Goal: Check status: Check status

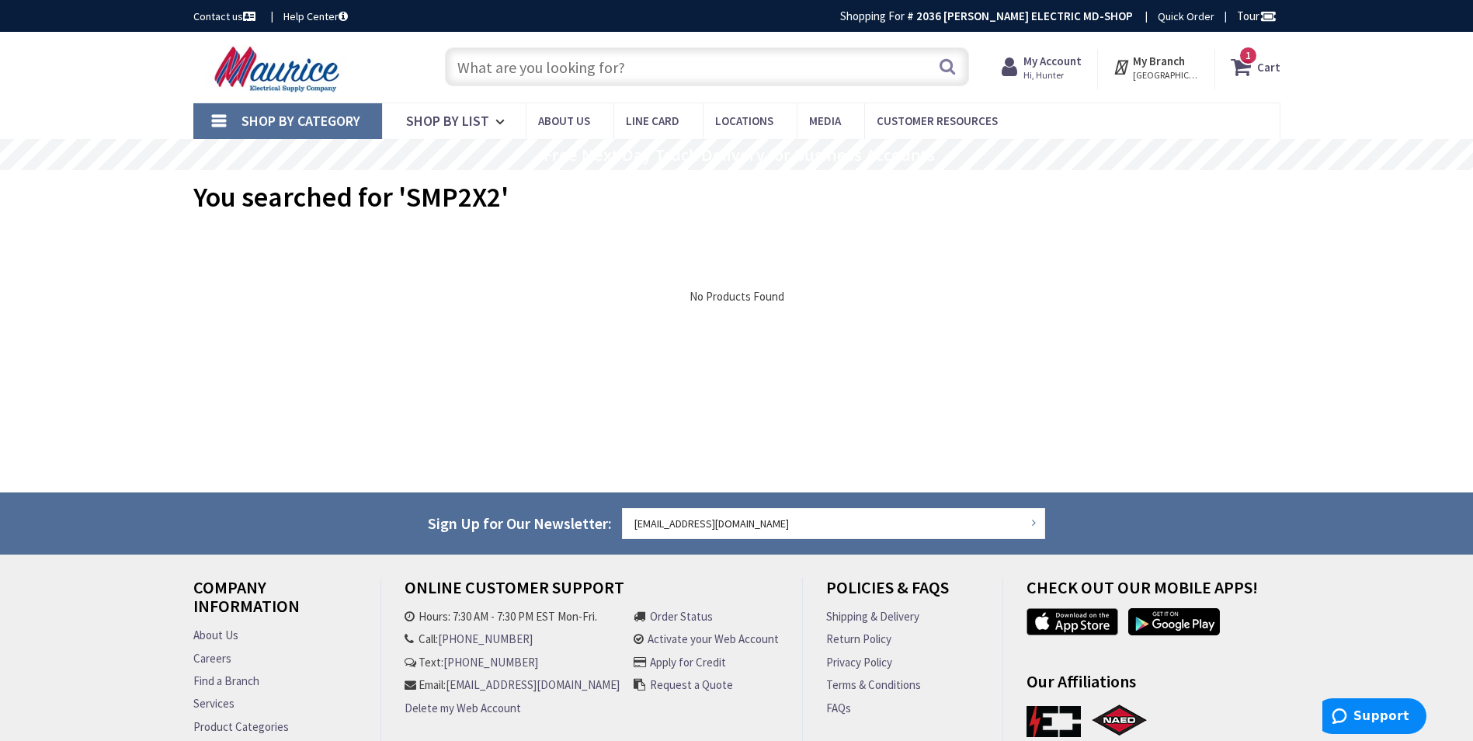
click at [1023, 74] on icon at bounding box center [1013, 67] width 22 height 28
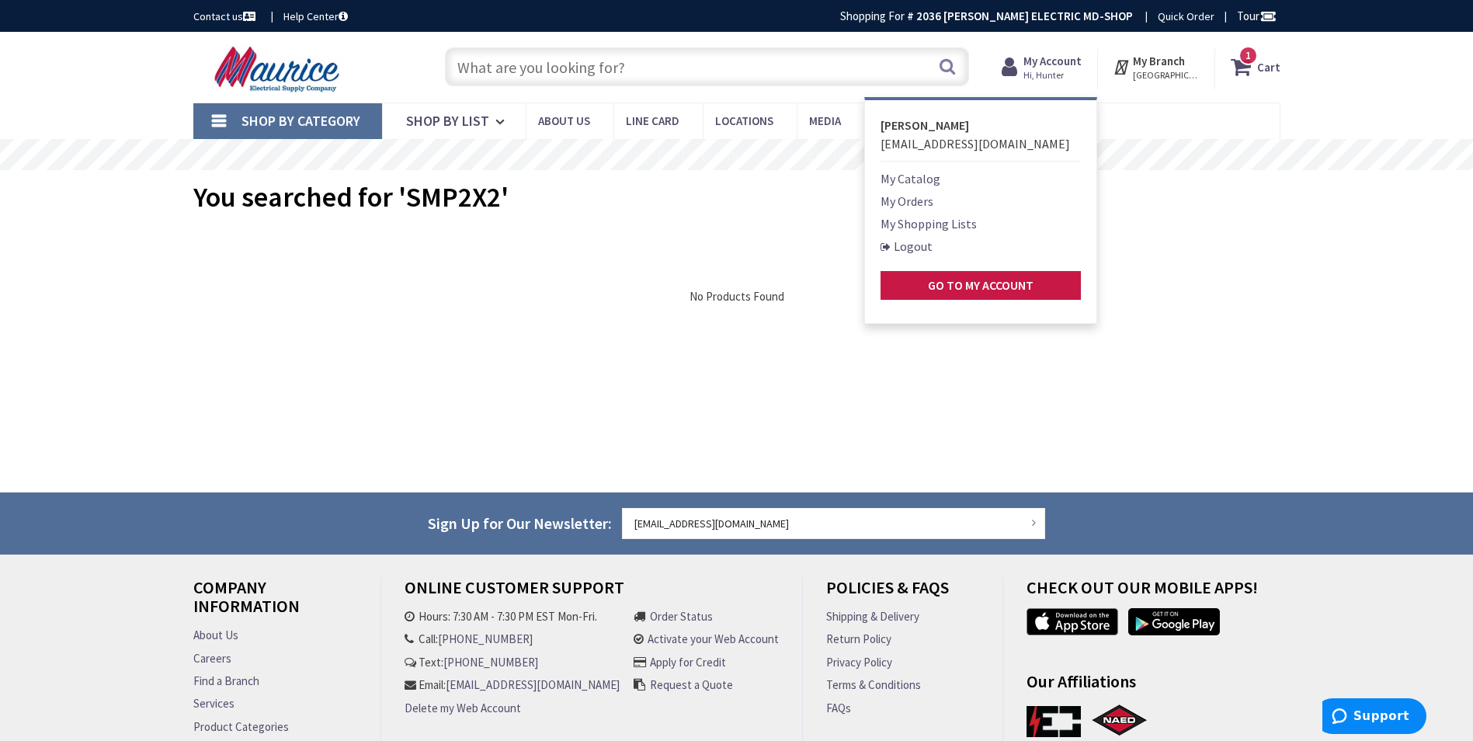
click at [911, 191] on ul "My Catalog My Orders My Shopping Lists Logout Go to My Account" at bounding box center [980, 234] width 200 height 130
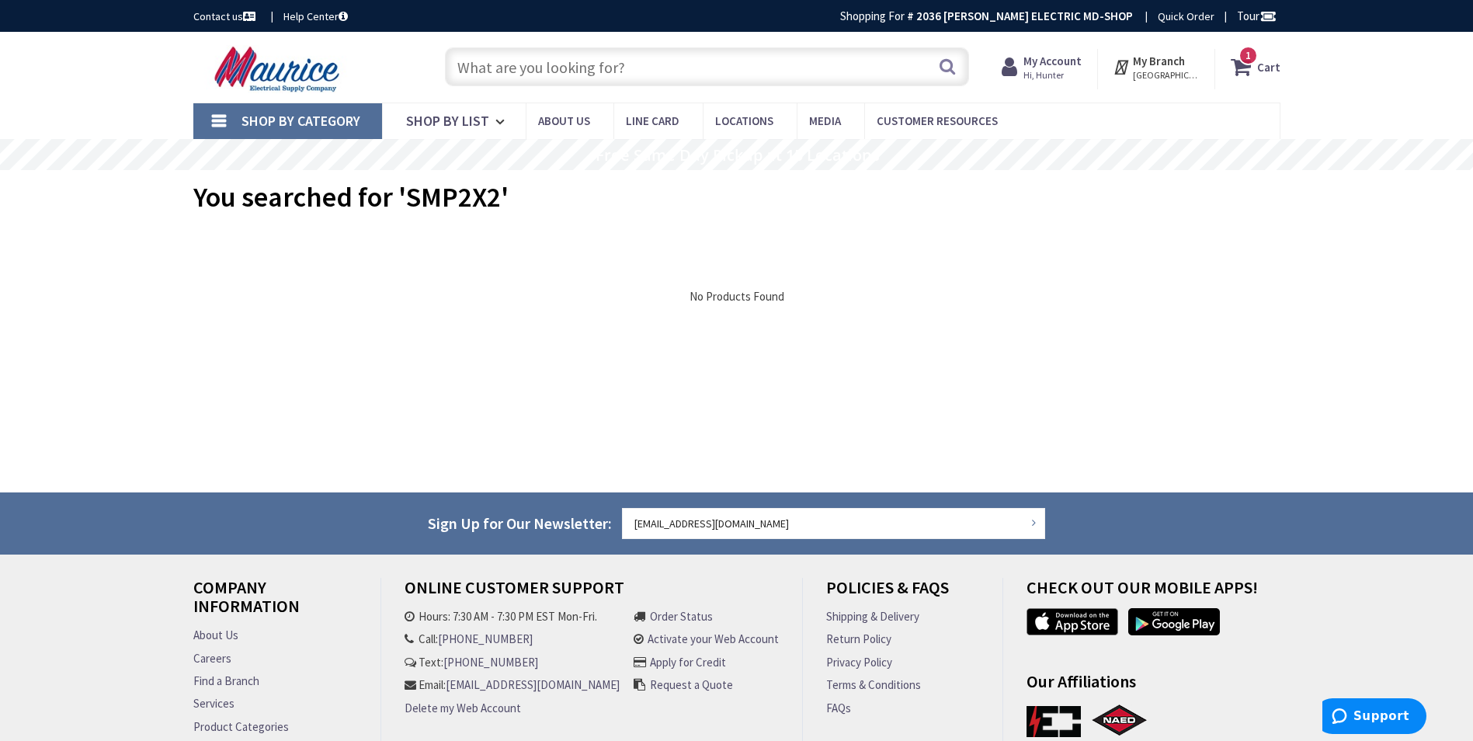
click at [1075, 64] on strong "My Account" at bounding box center [1052, 61] width 58 height 15
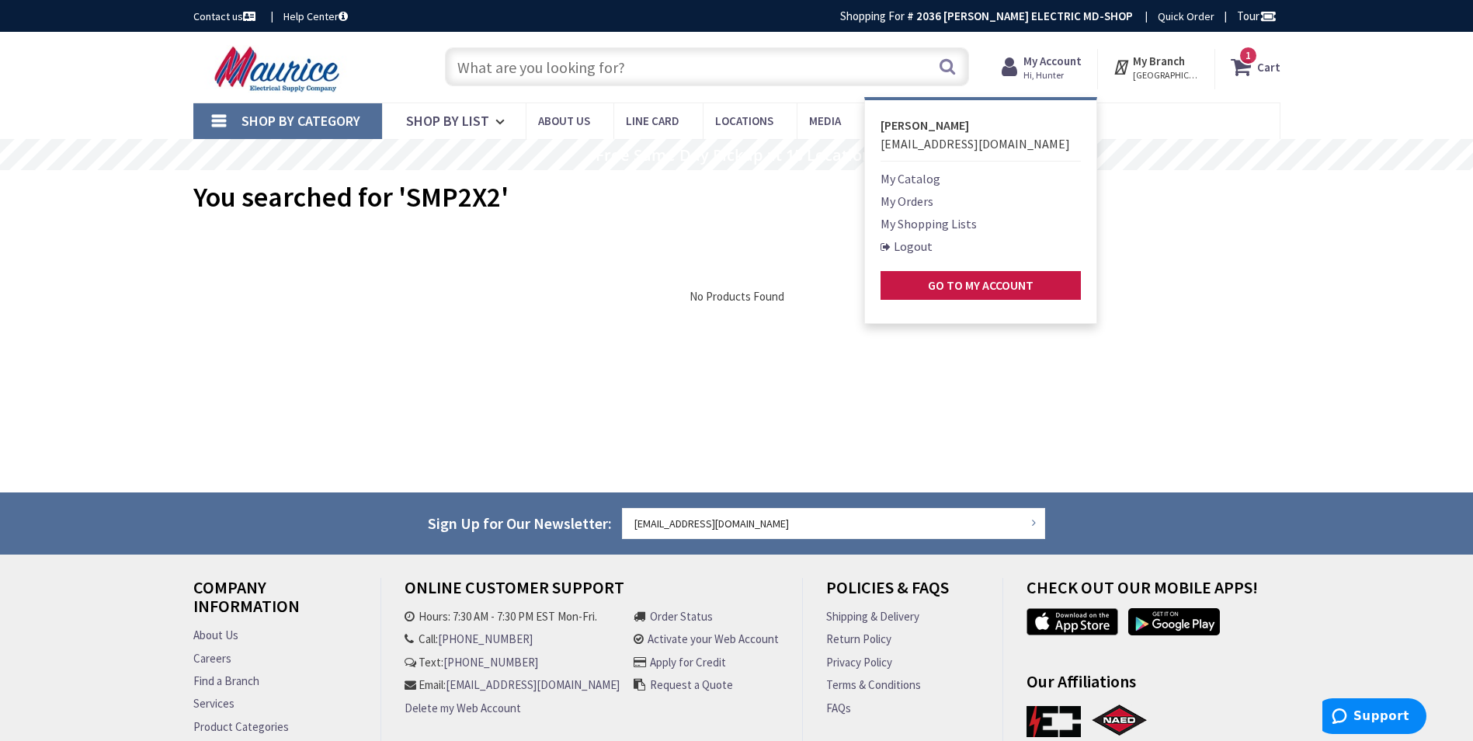
click at [915, 199] on link "My Orders" at bounding box center [906, 201] width 53 height 19
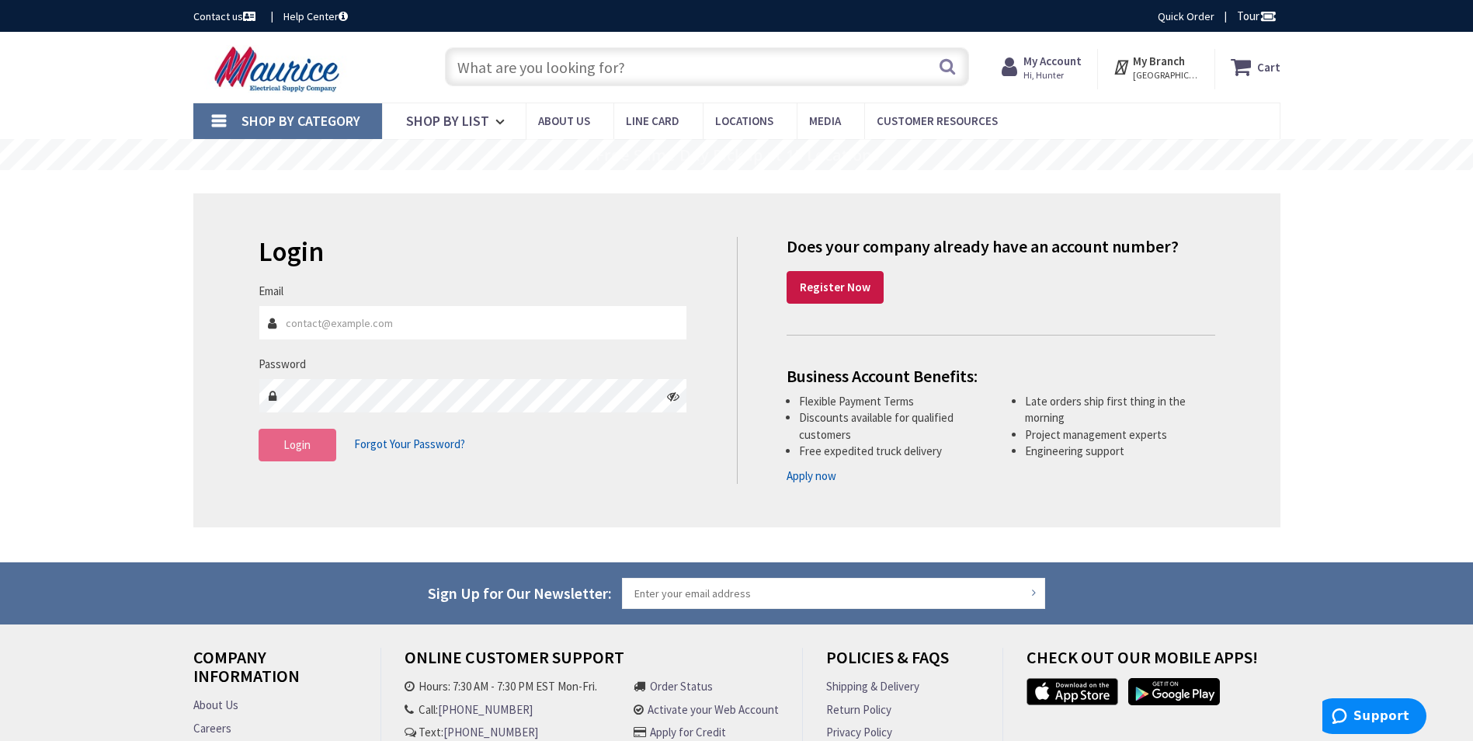
type input "[EMAIL_ADDRESS][DOMAIN_NAME]"
type input "[GEOGRAPHIC_DATA], [GEOGRAPHIC_DATA]"
click at [290, 444] on span "Login" at bounding box center [296, 444] width 27 height 15
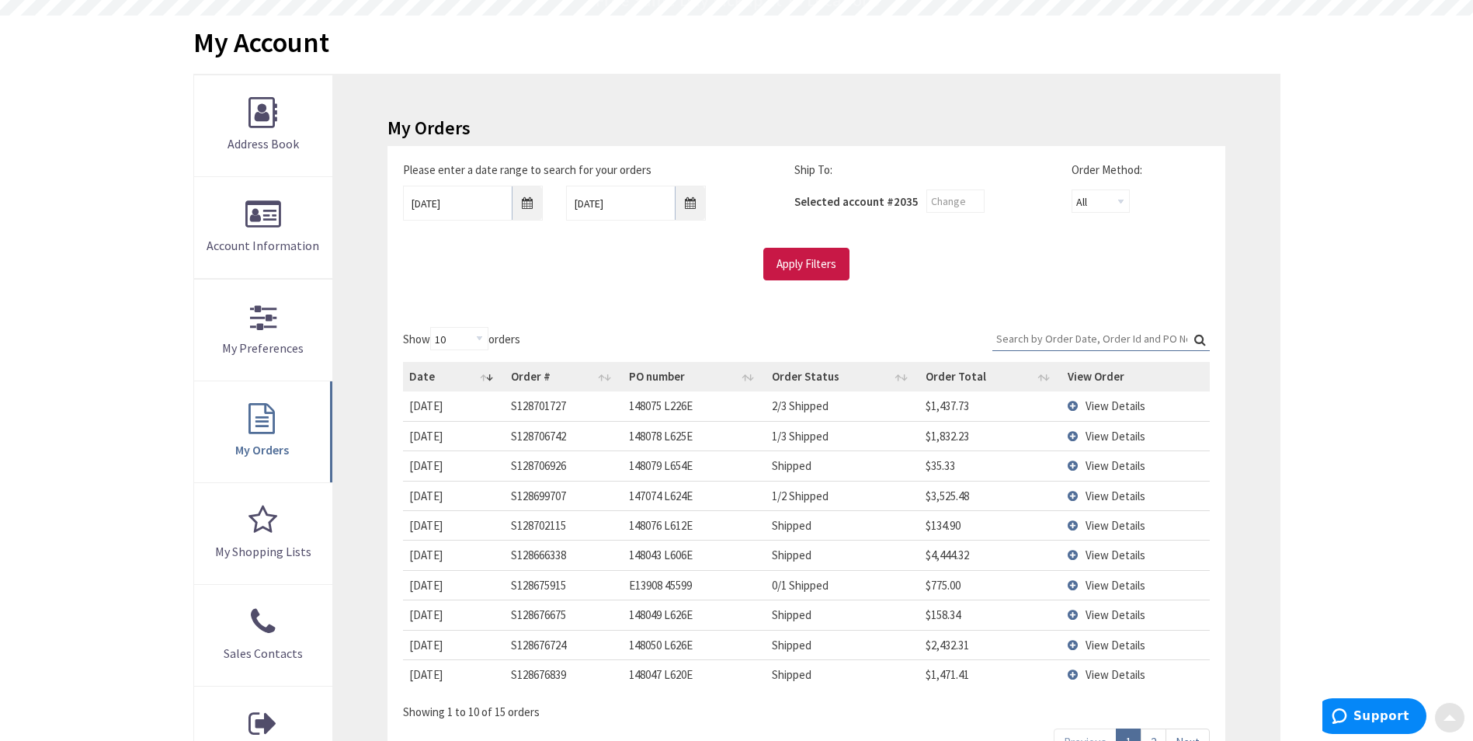
scroll to position [155, 0]
click at [1117, 435] on span "View Details" at bounding box center [1115, 435] width 60 height 15
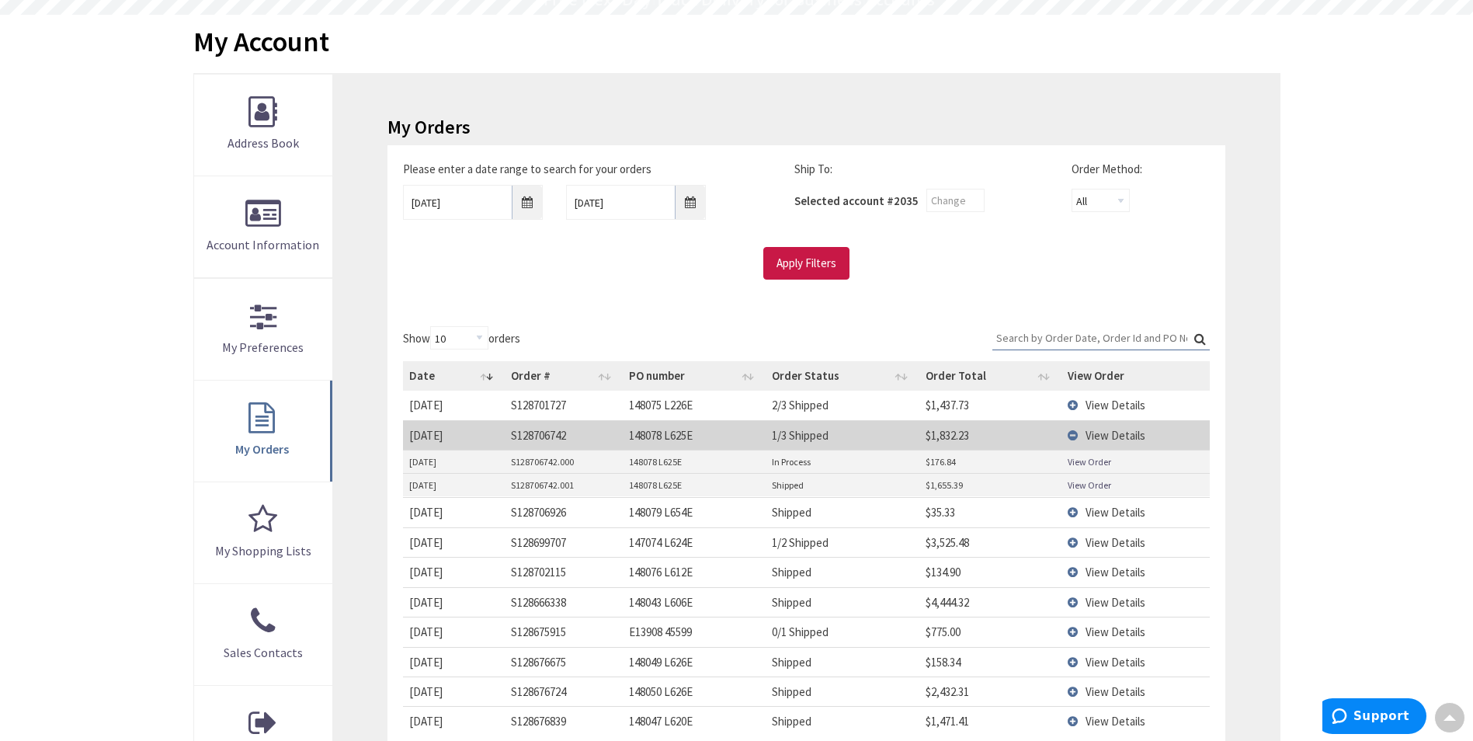
click at [1088, 487] on link "View Order" at bounding box center [1089, 484] width 43 height 13
click at [1095, 466] on link "View Order" at bounding box center [1089, 461] width 43 height 13
